Goal: Task Accomplishment & Management: Use online tool/utility

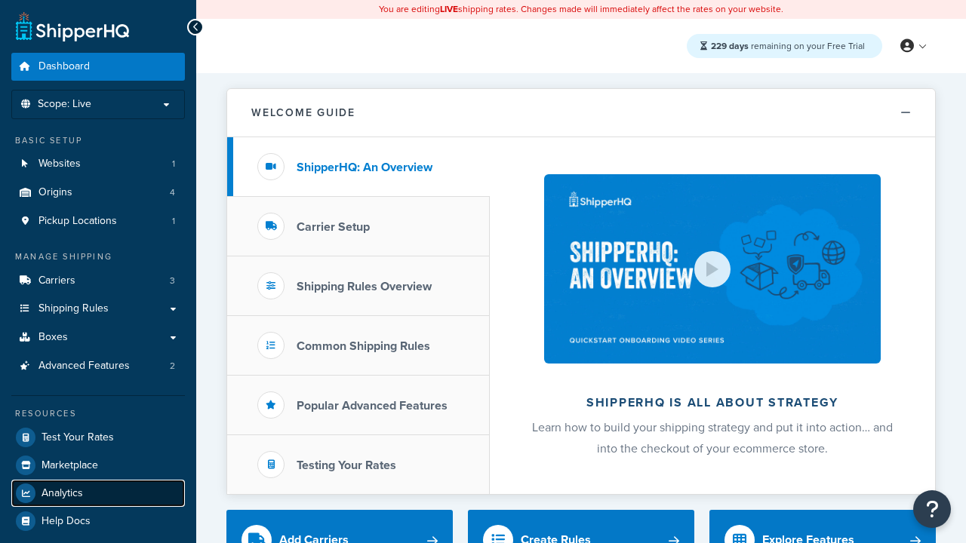
click at [62, 492] on span "Analytics" at bounding box center [61, 493] width 41 height 13
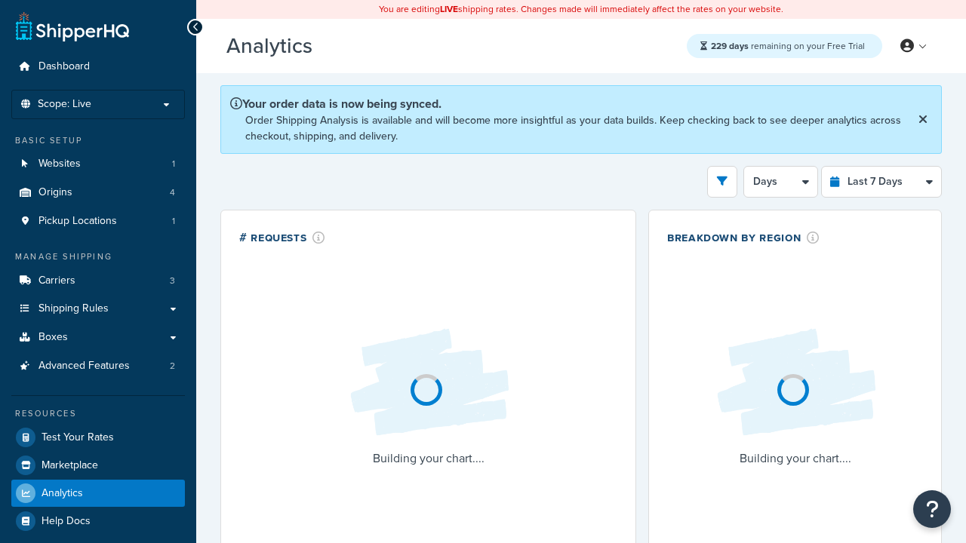
select select "last_7_days"
